Goal: Task Accomplishment & Management: Manage account settings

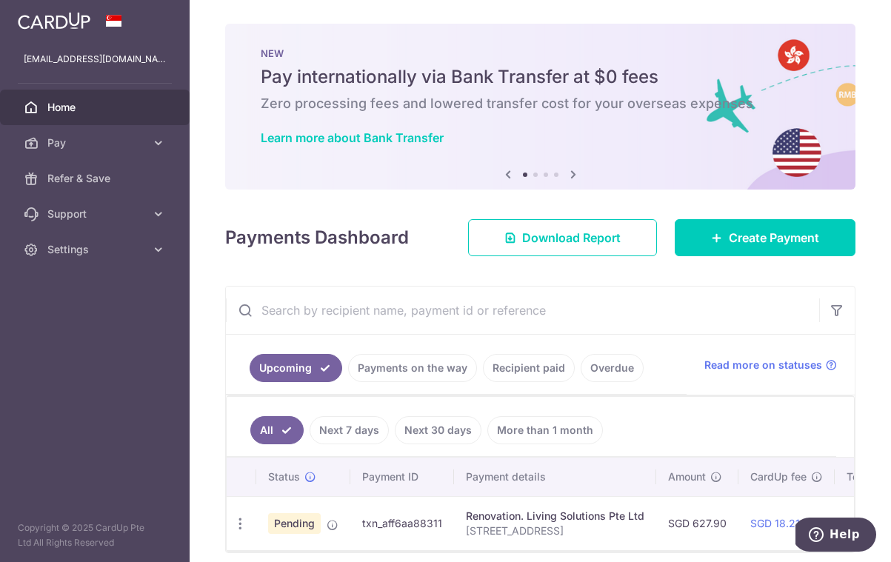
scroll to position [13, 0]
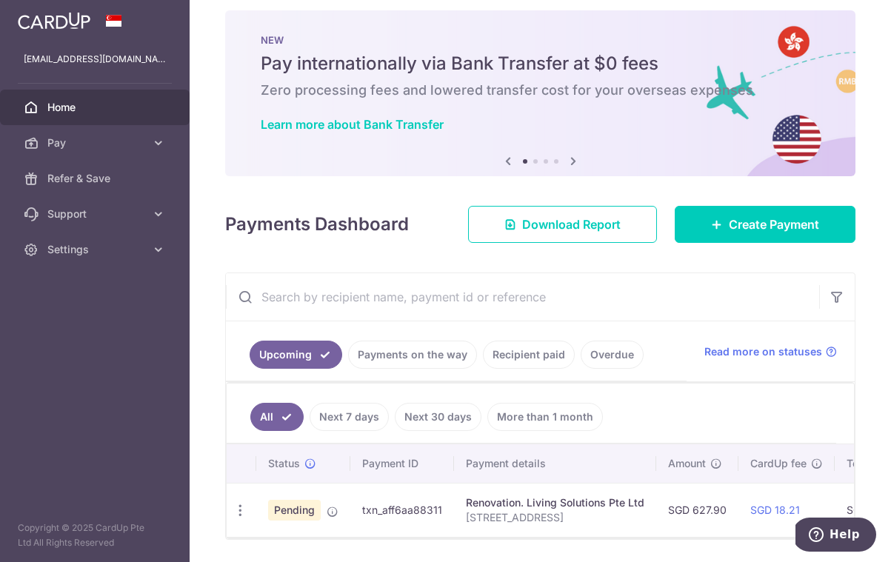
click at [289, 516] on span "Pending" at bounding box center [294, 510] width 53 height 21
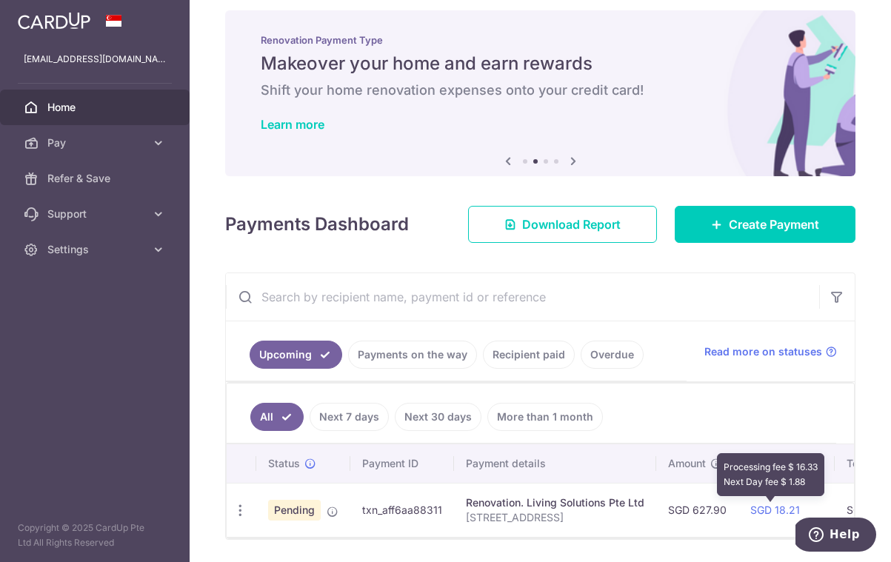
click at [762, 517] on td "SGD 18.21 Processing fee $ 16.33 Next Day fee $ 1.88" at bounding box center [787, 510] width 96 height 54
click at [582, 508] on div "Renovation. Living Solutions Pte Ltd" at bounding box center [555, 503] width 179 height 15
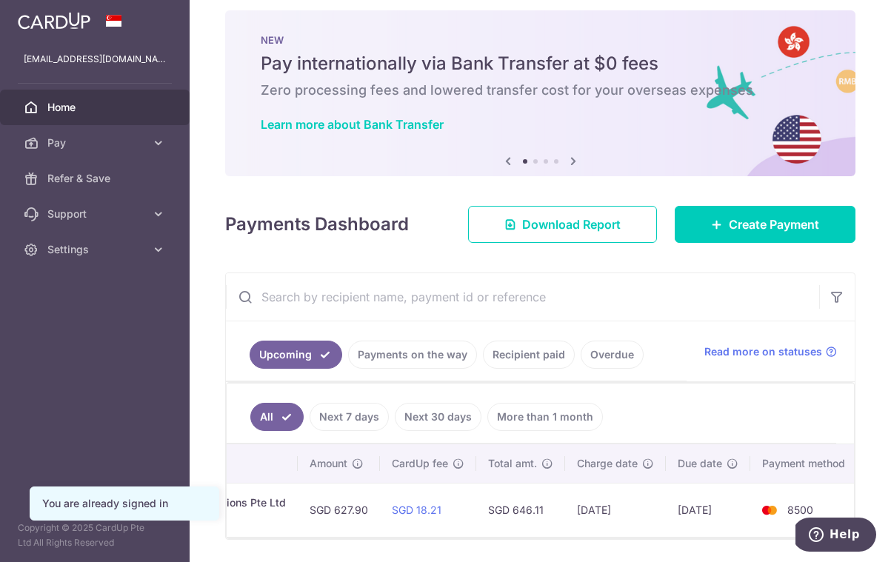
scroll to position [13, 0]
click at [761, 506] on img at bounding box center [770, 511] width 30 height 18
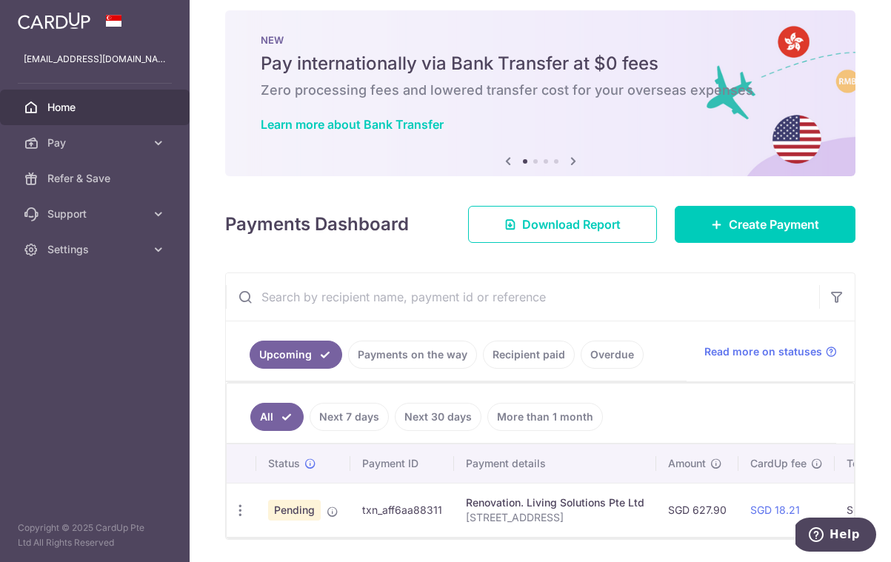
scroll to position [0, 0]
click at [419, 513] on td "txn_aff6aa88311" at bounding box center [402, 510] width 104 height 54
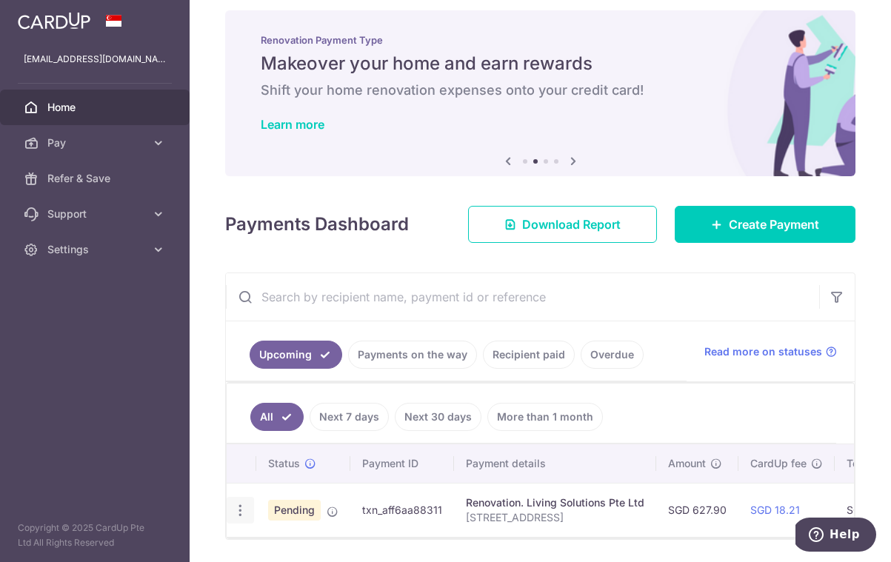
click at [242, 508] on icon "button" at bounding box center [241, 511] width 16 height 16
click at [267, 558] on link "Update payment" at bounding box center [304, 552] width 154 height 36
radio input "true"
type input "627.90"
type input "[DATE]"
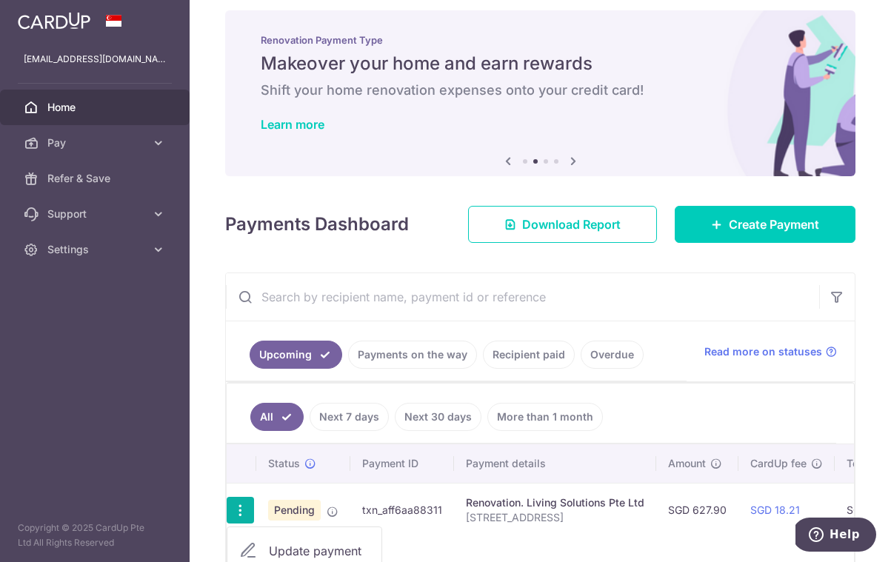
type input "[STREET_ADDRESS]"
type input "70% deposit"
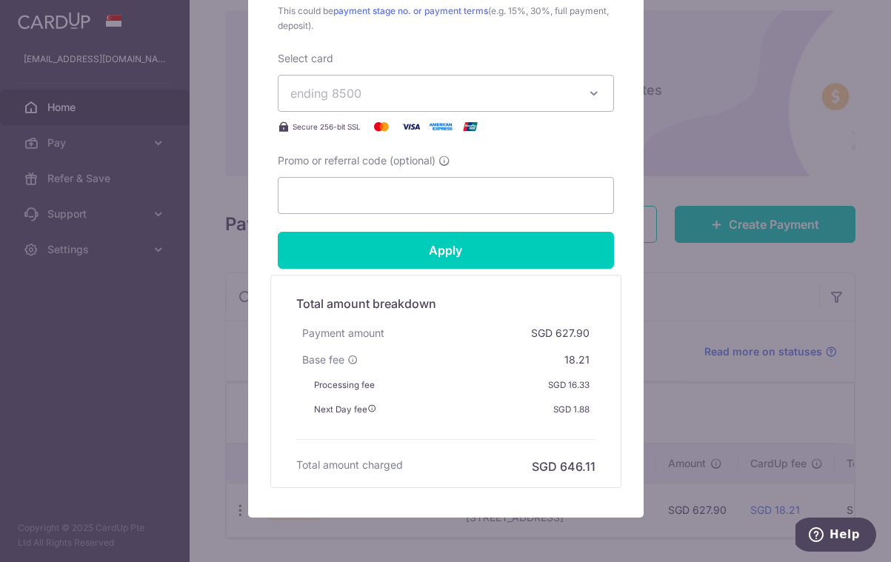
scroll to position [746, 0]
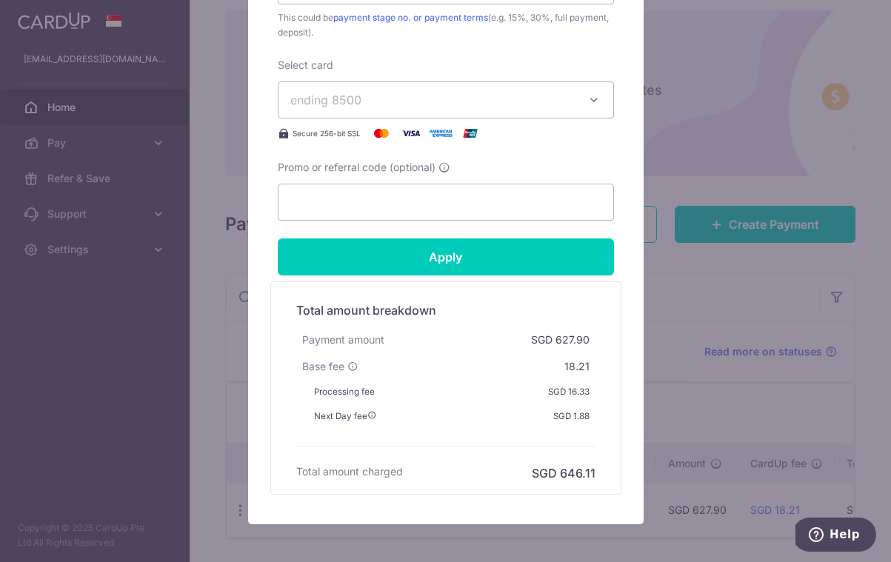
click at [737, 153] on div "Edit payment By clicking apply, you will make changes to all payments to Living…" at bounding box center [445, 281] width 891 height 562
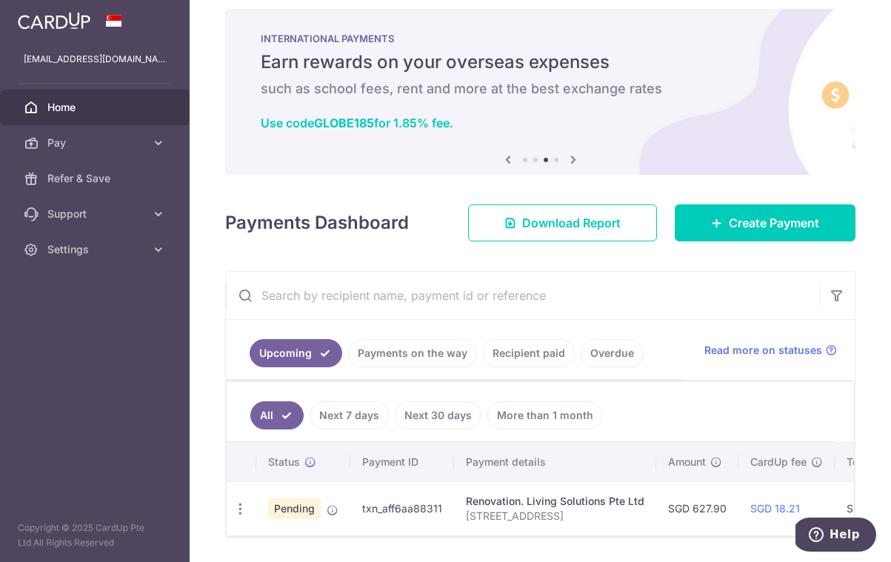
scroll to position [13, 0]
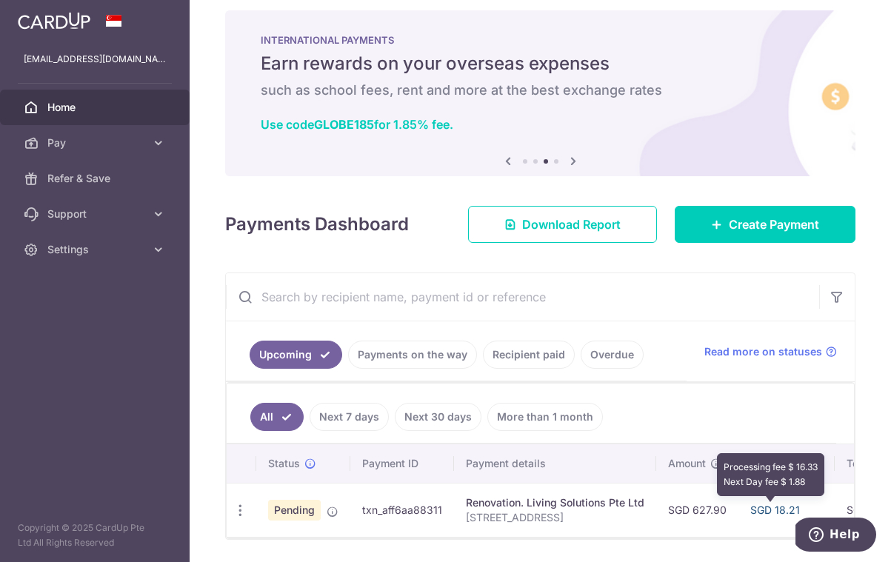
click at [774, 509] on link "SGD 18.21" at bounding box center [776, 510] width 50 height 13
click at [527, 510] on div "Renovation. Living Solutions Pte Ltd" at bounding box center [555, 503] width 179 height 15
click at [353, 515] on td "txn_aff6aa88311" at bounding box center [402, 510] width 104 height 54
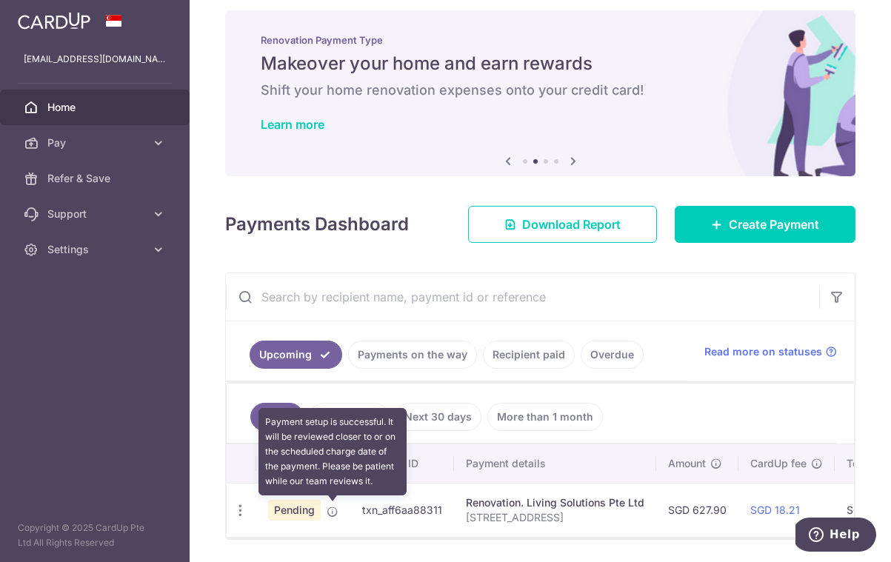
click at [332, 516] on icon at bounding box center [333, 512] width 12 height 12
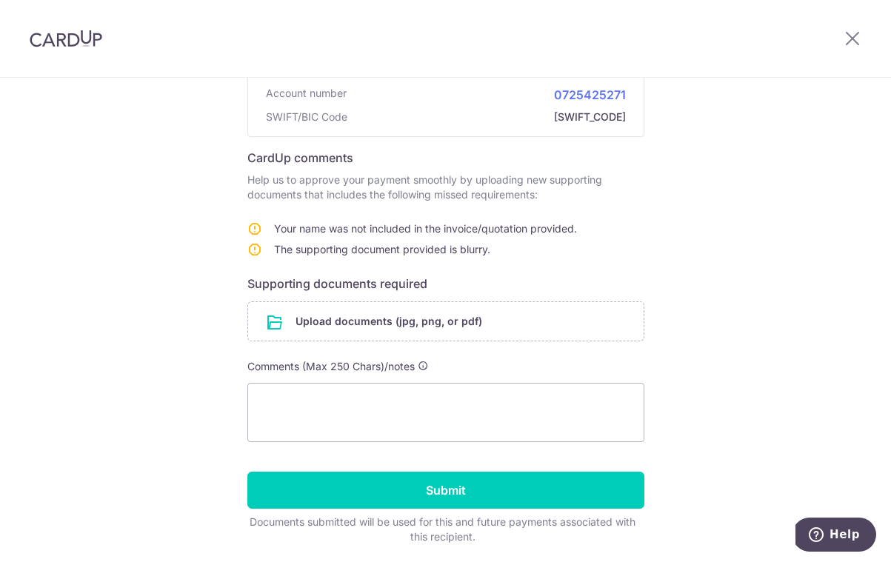
scroll to position [180, 0]
